Goal: Task Accomplishment & Management: Manage account settings

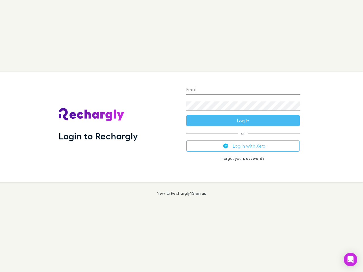
click at [181, 136] on div "Login to Rechargly" at bounding box center [118, 127] width 128 height 110
click at [243, 90] on input "Email" at bounding box center [242, 90] width 113 height 9
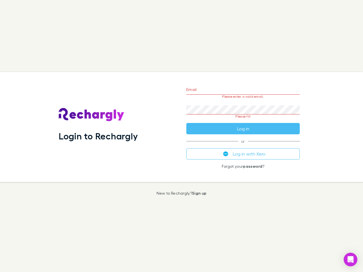
click at [243, 121] on form "Email Please enter a valid email. Password Please fill Log in" at bounding box center [242, 107] width 113 height 53
click at [243, 146] on div "Email Please enter a valid email. Password Please fill Log in or Log in with Xe…" at bounding box center [243, 127] width 122 height 110
click at [350, 260] on icon "Open Intercom Messenger" at bounding box center [350, 259] width 6 height 7
